Goal: Browse casually

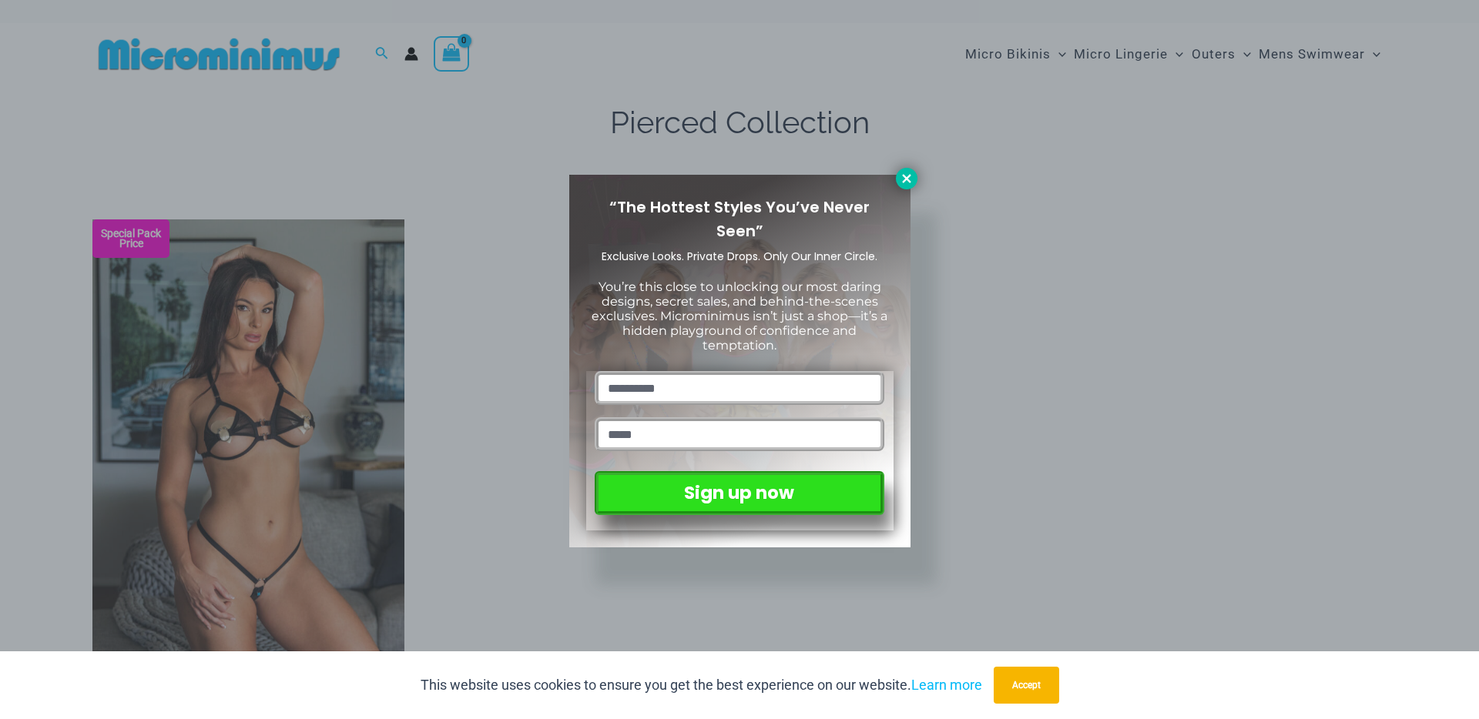
click at [911, 183] on icon at bounding box center [907, 179] width 14 height 14
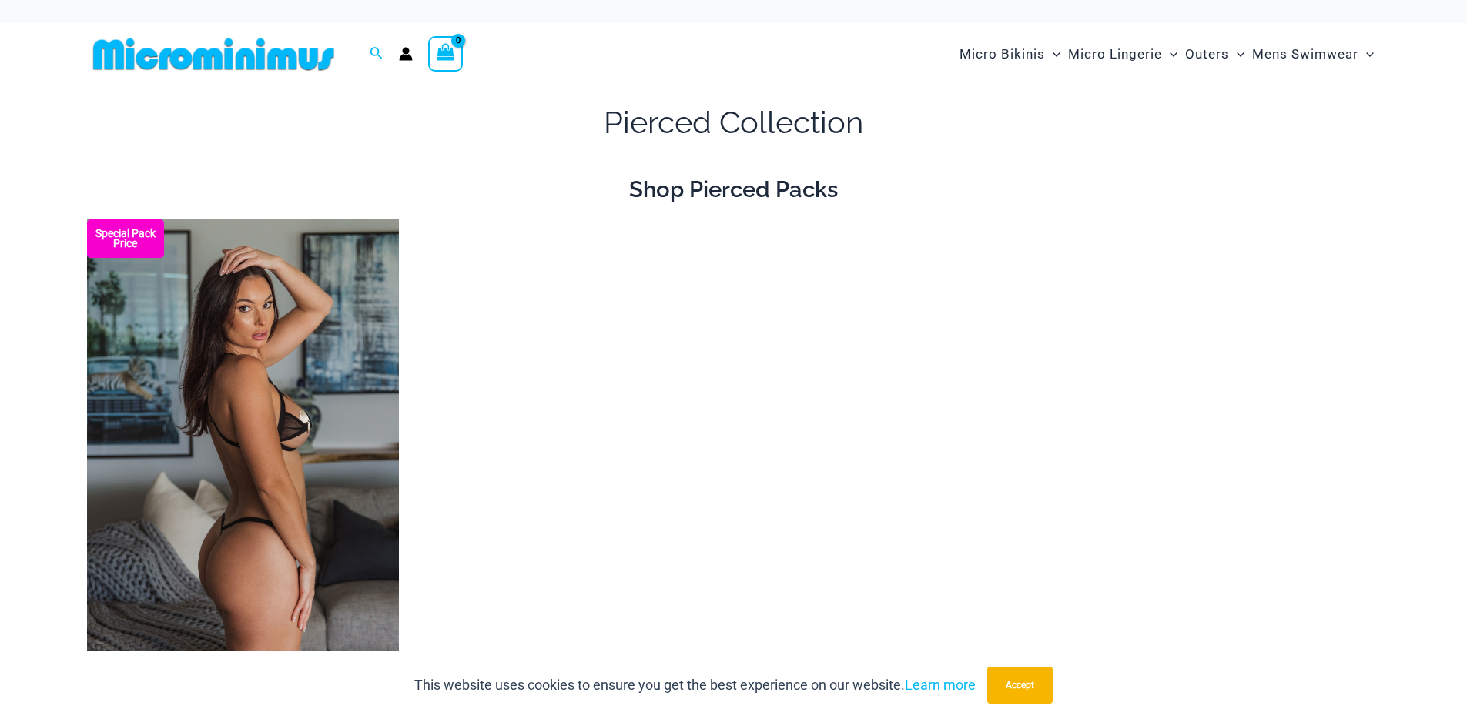
click at [200, 436] on img at bounding box center [243, 454] width 312 height 468
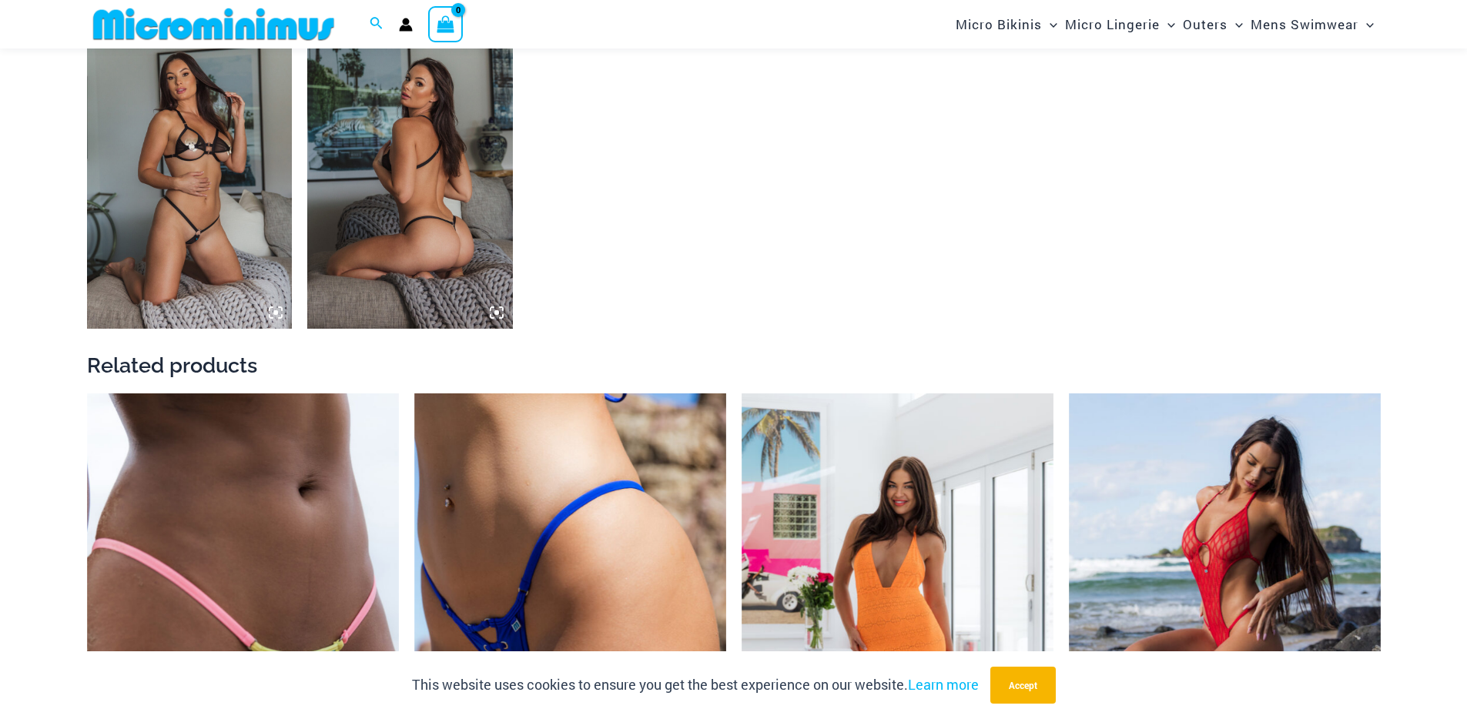
scroll to position [1690, 0]
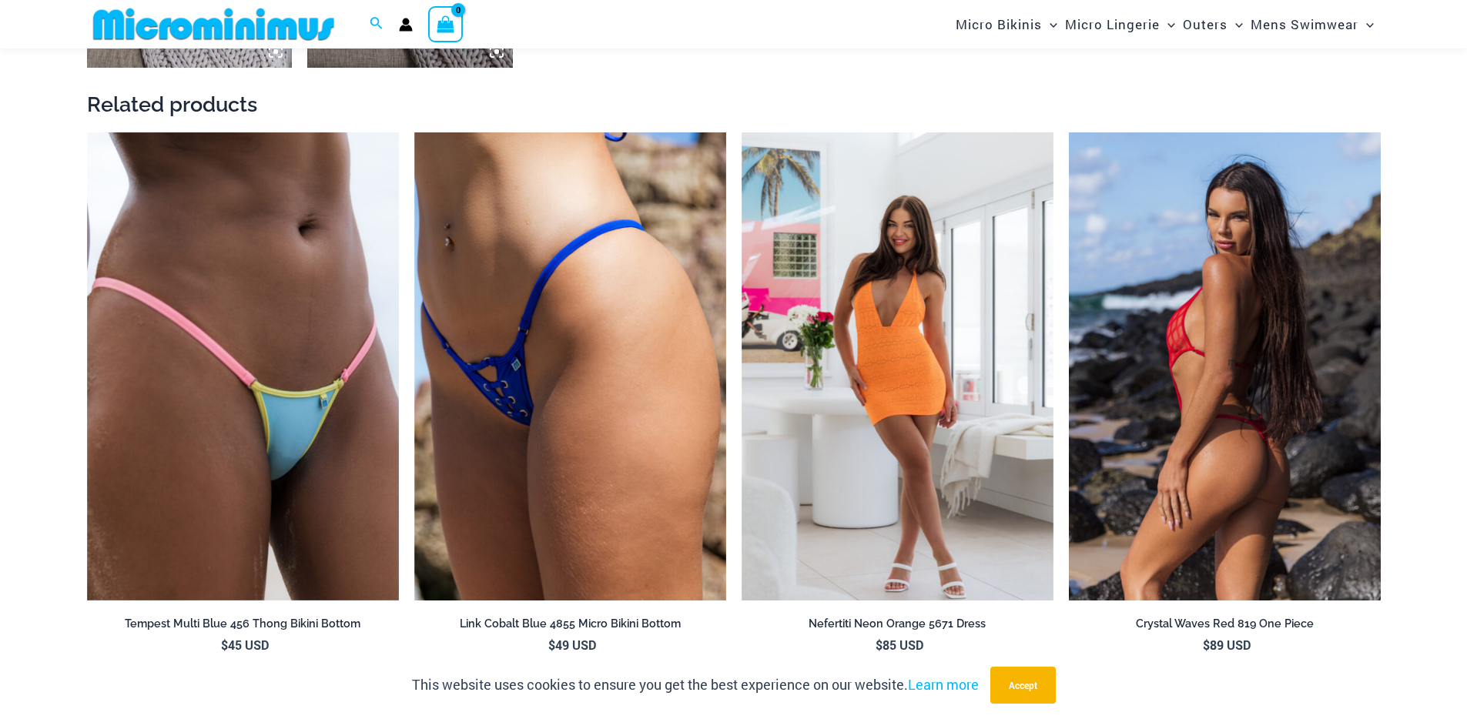
click at [1275, 294] on img at bounding box center [1225, 366] width 312 height 468
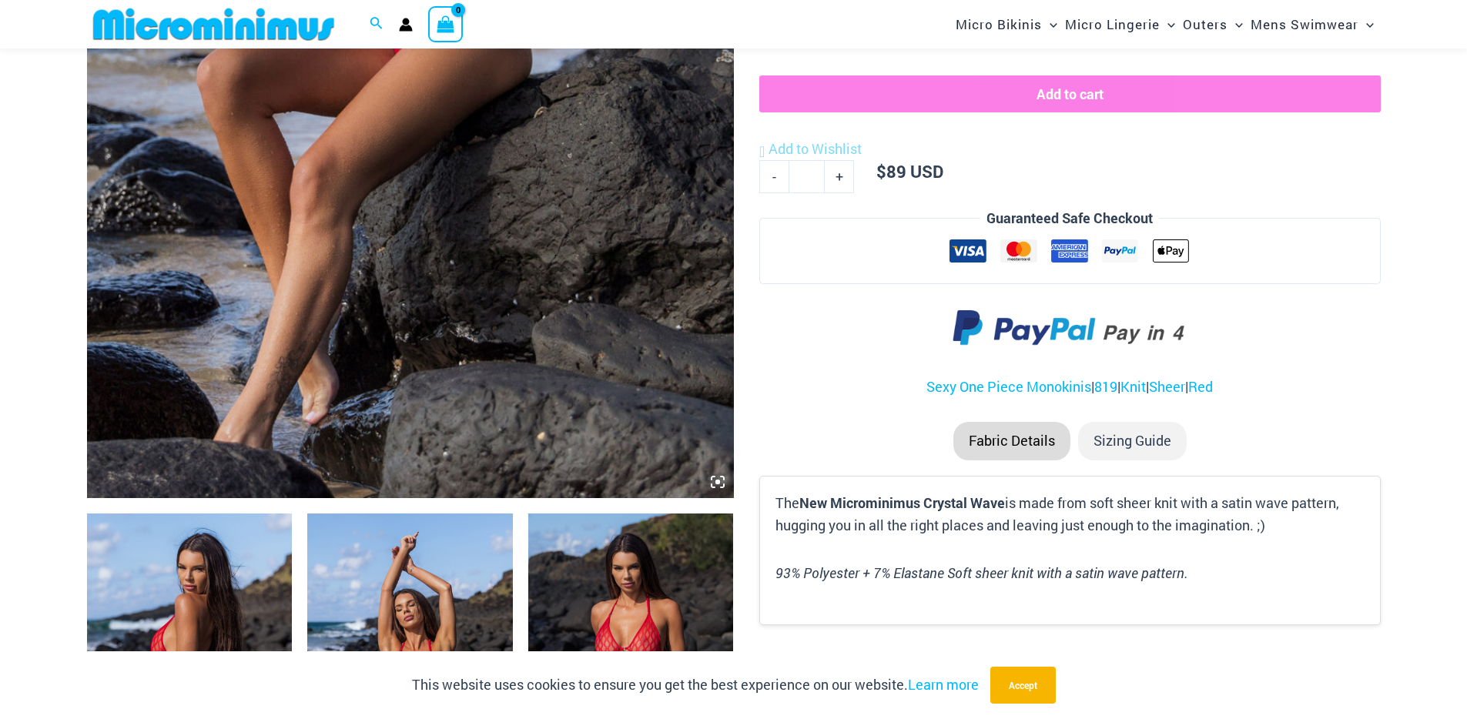
scroll to position [882, 0]
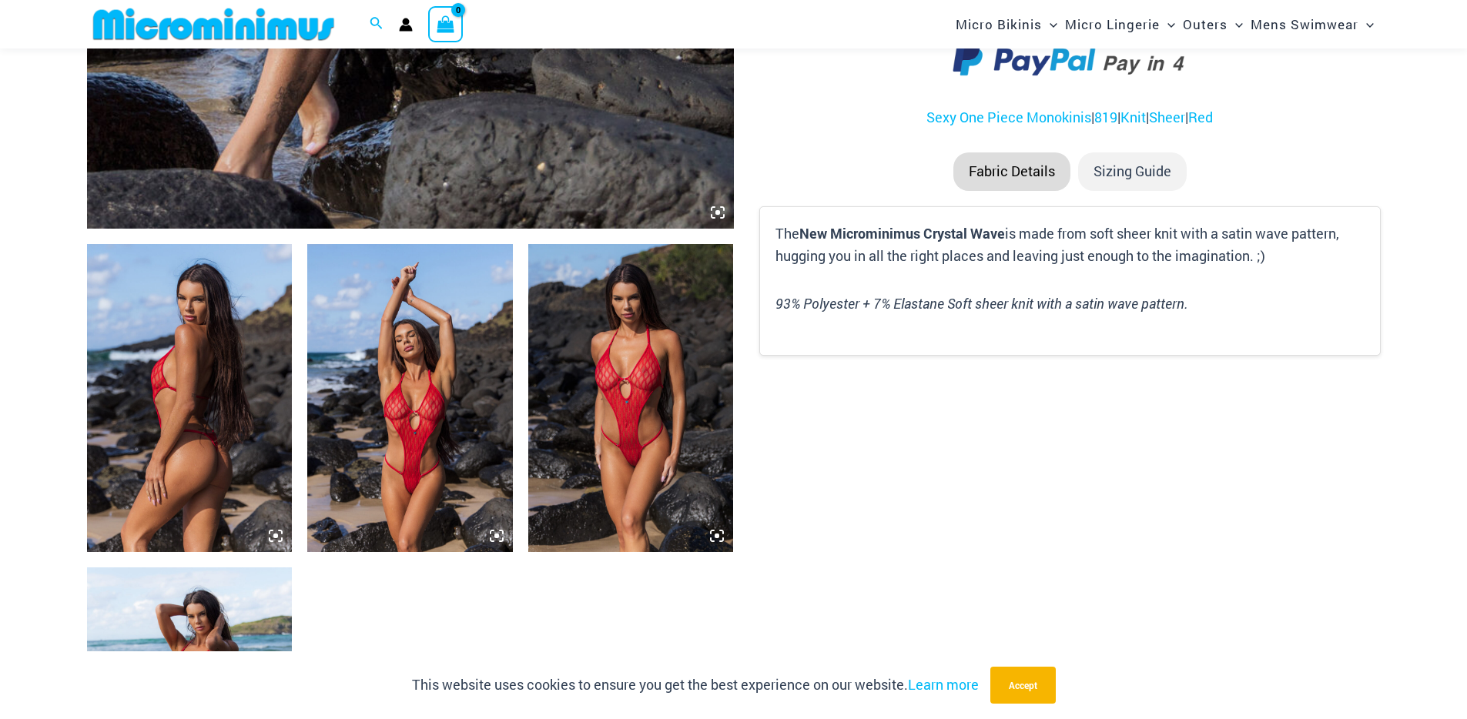
click at [436, 404] on img at bounding box center [410, 398] width 206 height 308
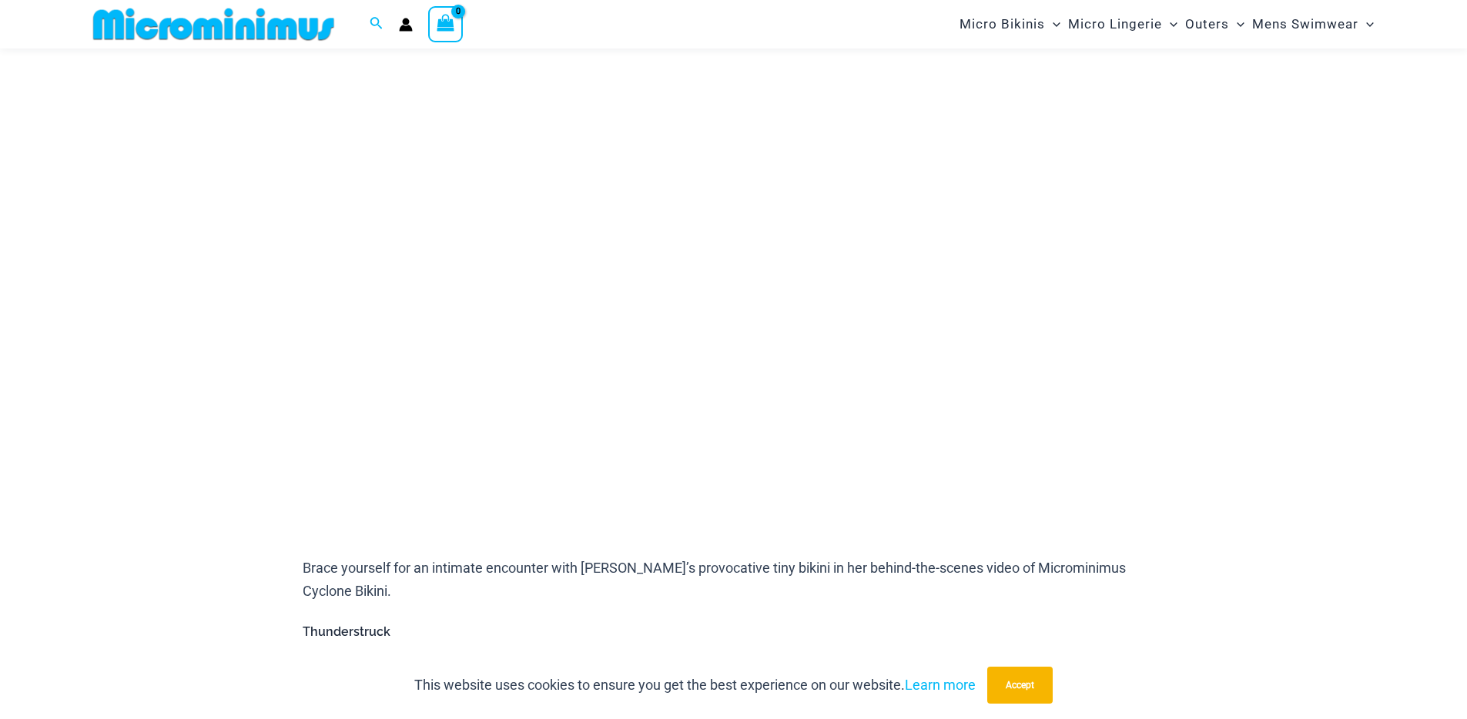
scroll to position [153, 0]
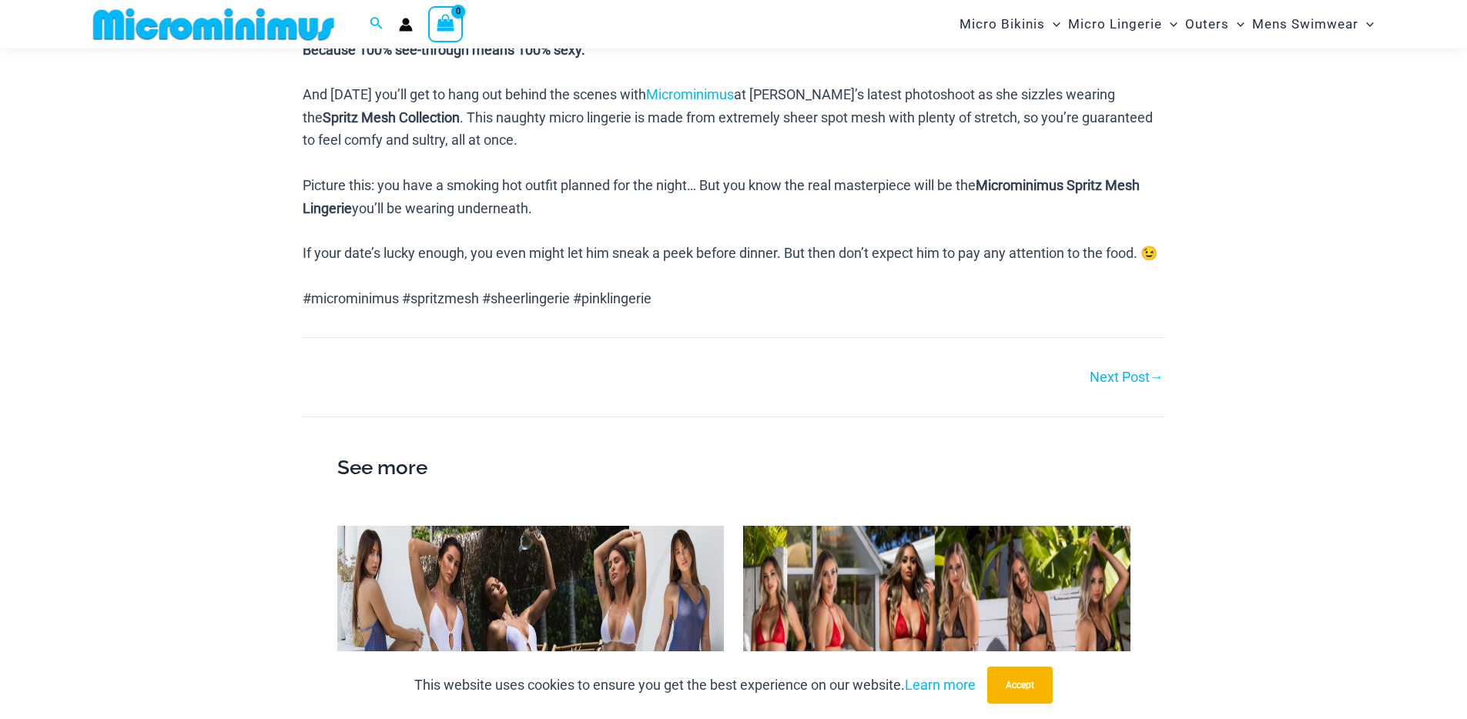
scroll to position [1077, 0]
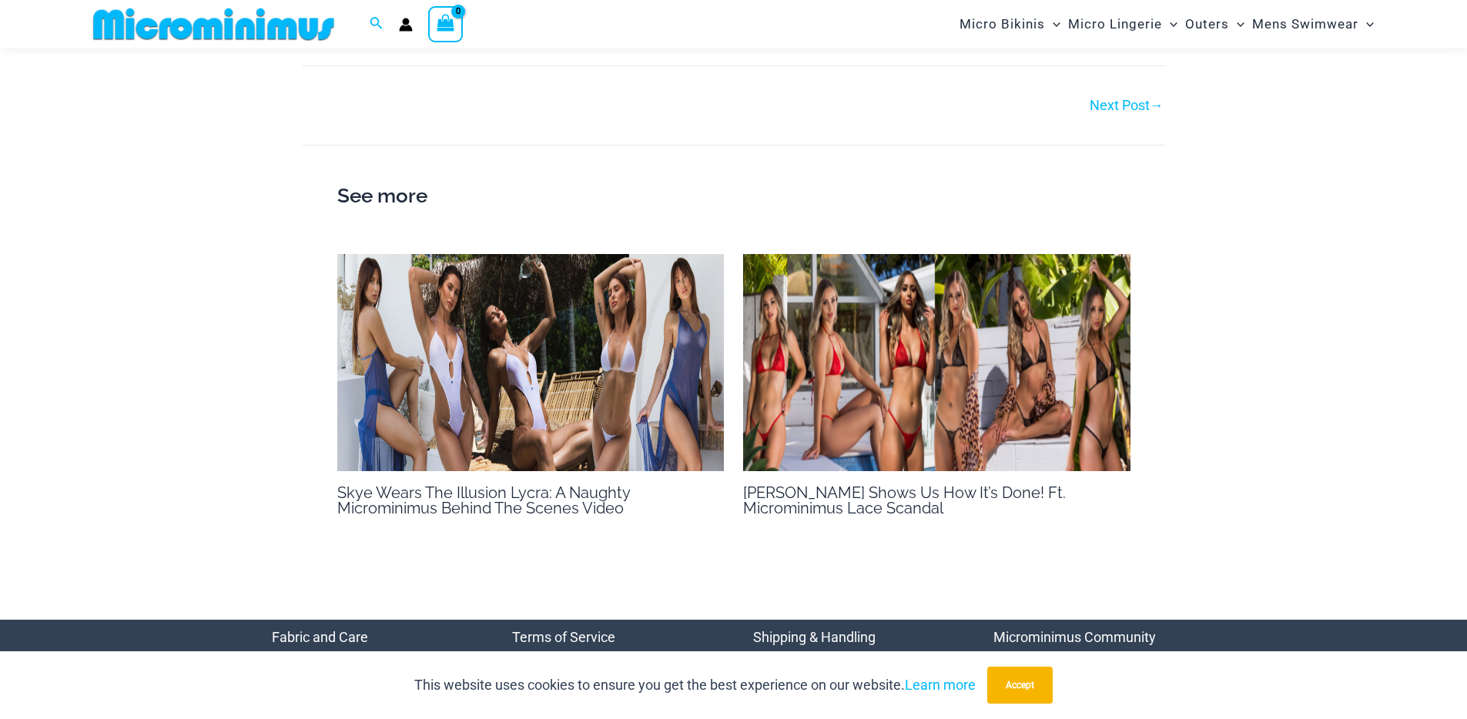
click at [570, 378] on img at bounding box center [530, 363] width 387 height 218
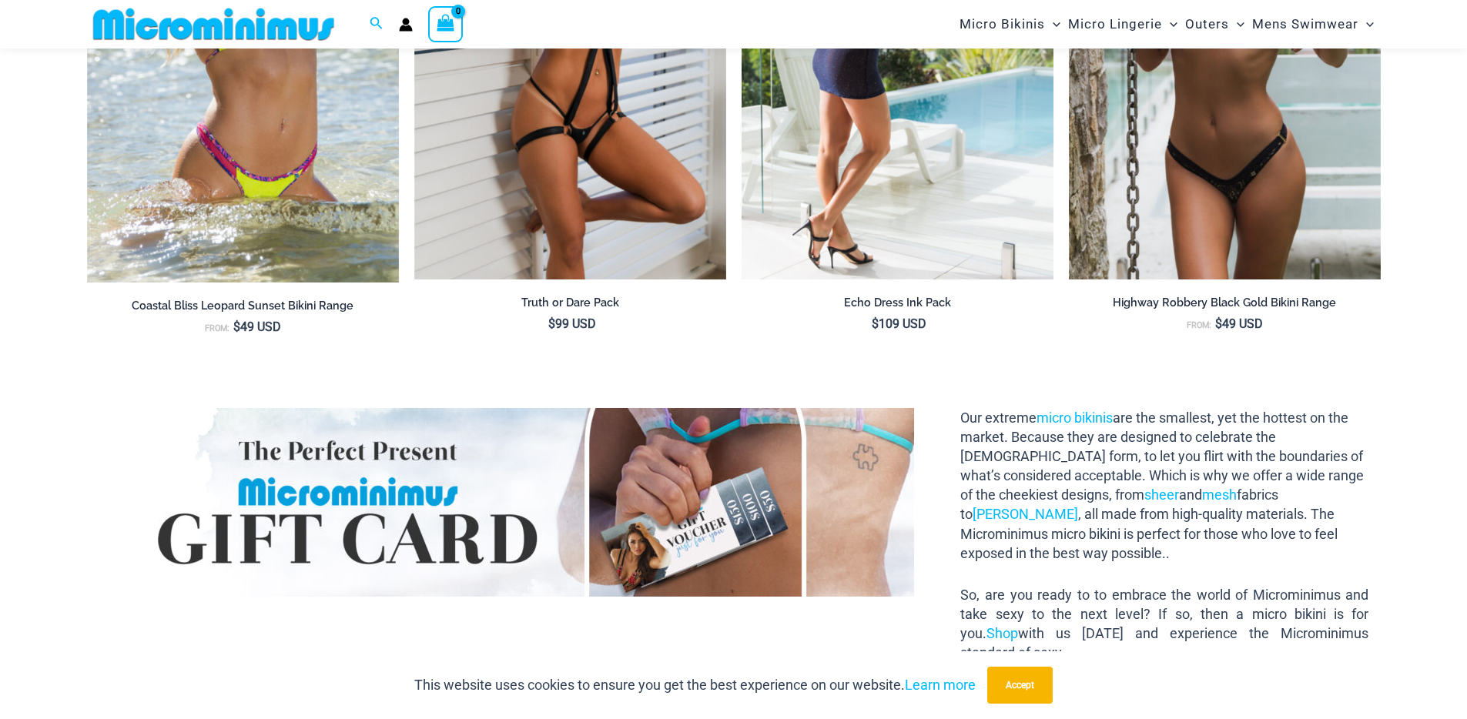
scroll to position [1389, 0]
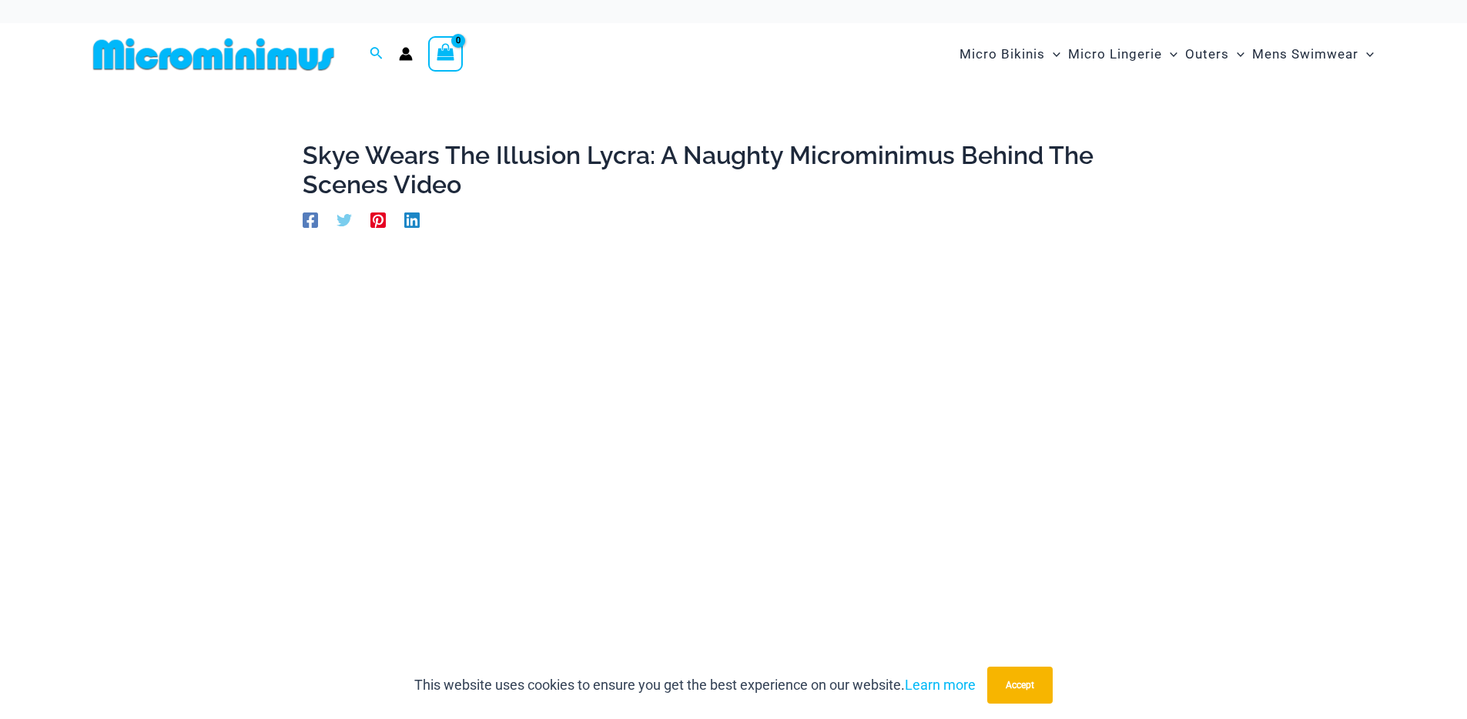
scroll to position [70, 0]
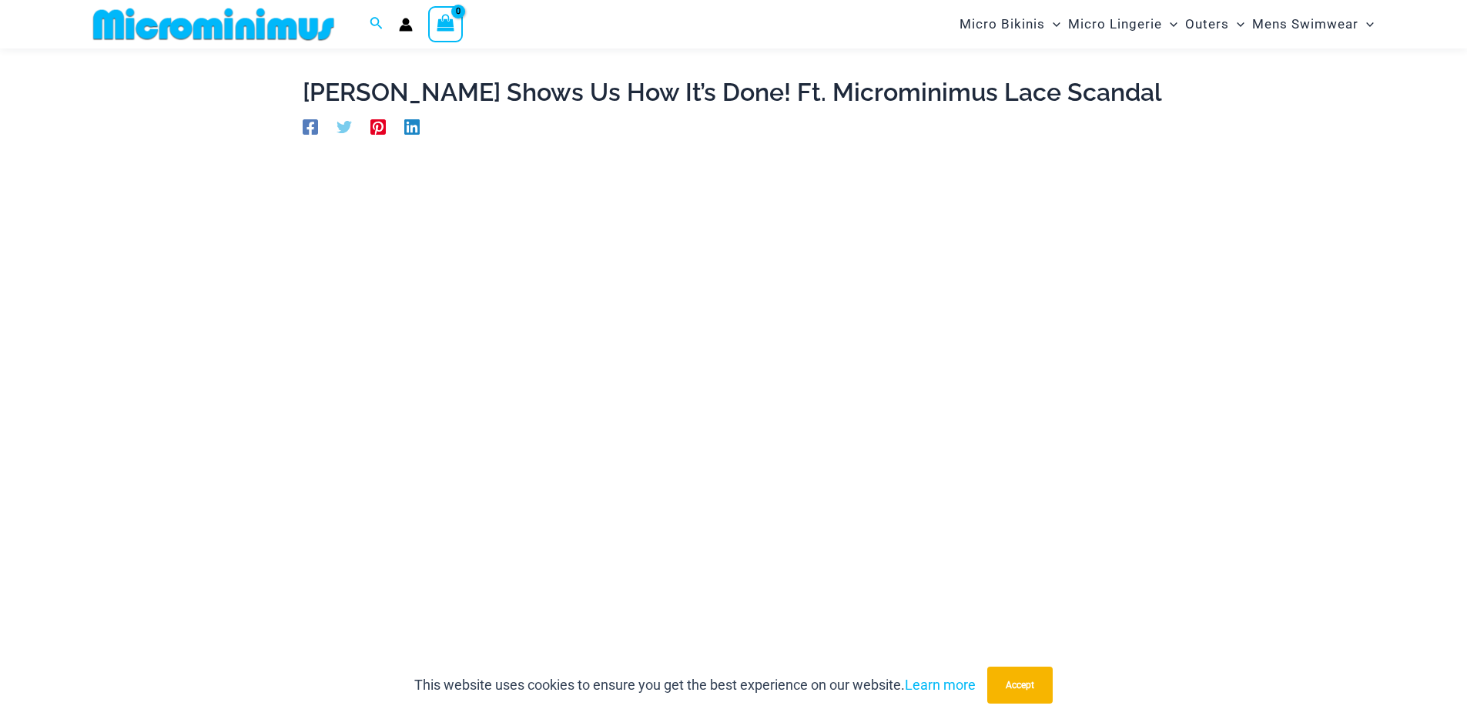
scroll to position [104, 0]
